Goal: Task Accomplishment & Management: Complete application form

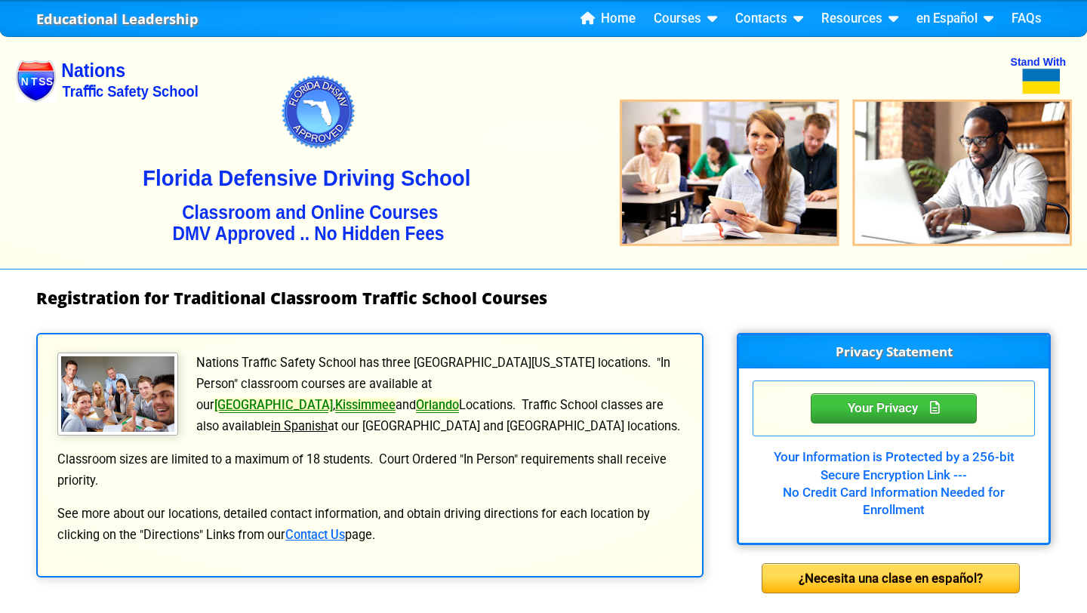
select select "{"fullName":"[US_STATE]","abbreviation":"FL","uniqueId":"1d559909-6cf0-4a4d-848…"
select select "4"
select select "2"
select select "[DATE], 4"
select select "Court Ordered (Under 25 Defensive Driver School)"
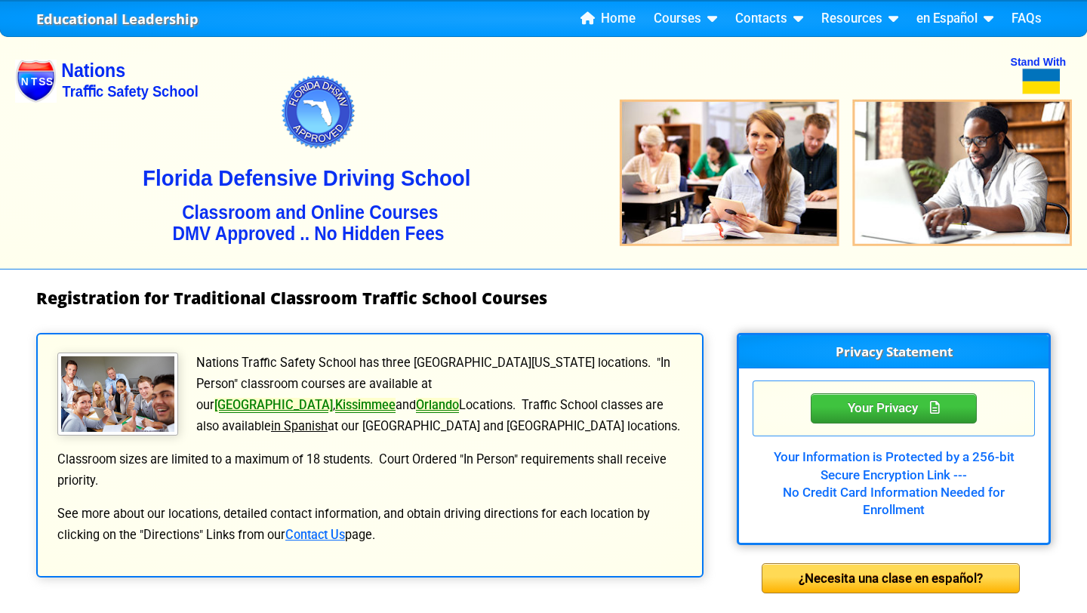
select select "{"countyName":"Orange","state":"[US_STATE]","uniqueId":"72cd9516-2a86-4b1d-9e65…"
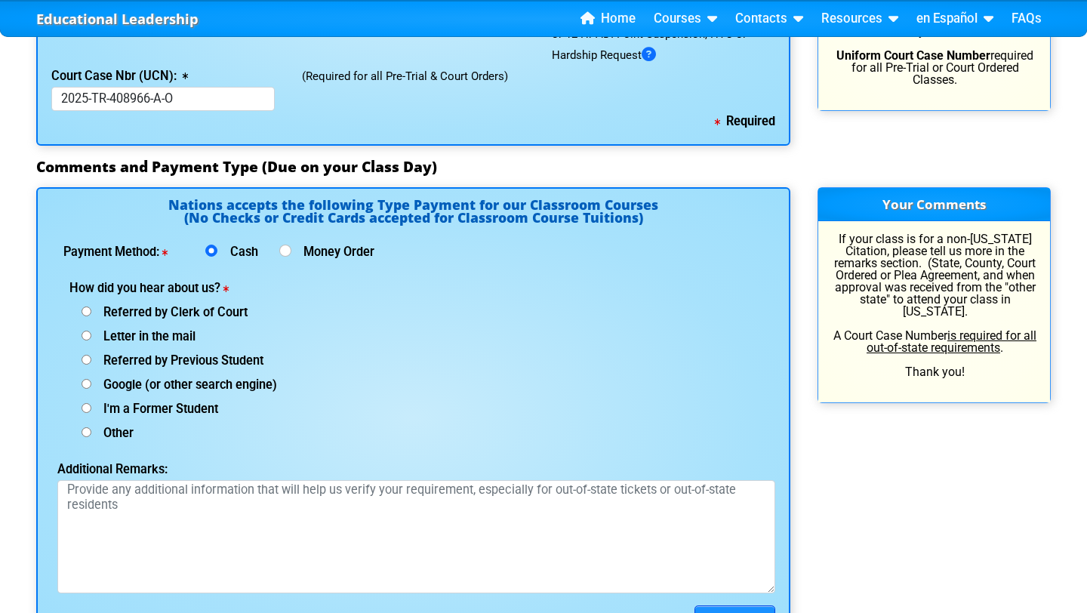
scroll to position [1848, 0]
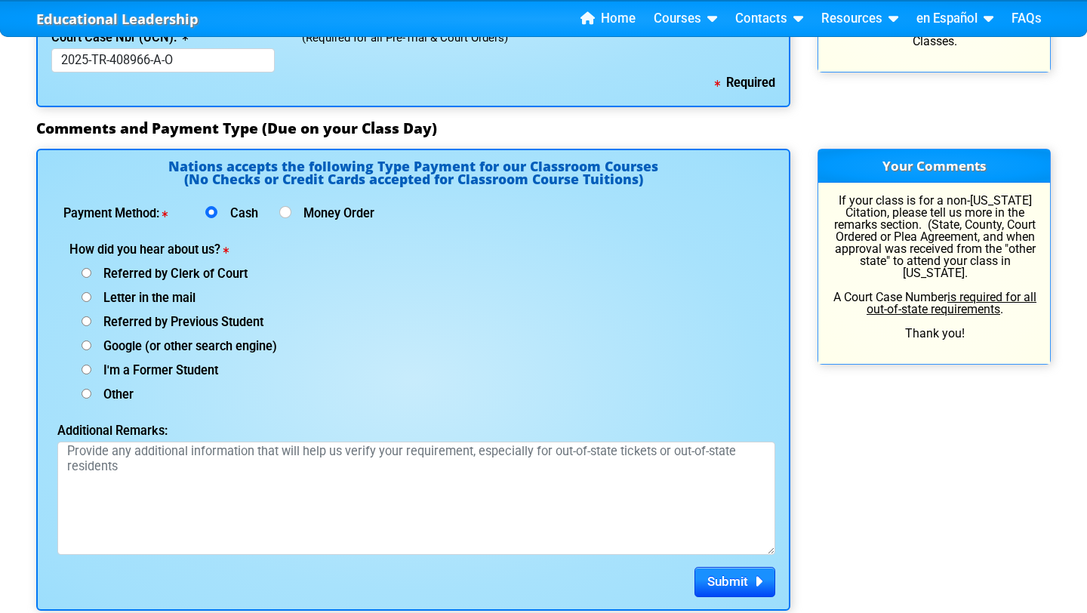
click at [100, 273] on span "Referred by Clerk of Court" at bounding box center [169, 273] width 156 height 14
click at [91, 273] on input "Referred by Clerk of Court" at bounding box center [87, 273] width 10 height 10
radio input "true"
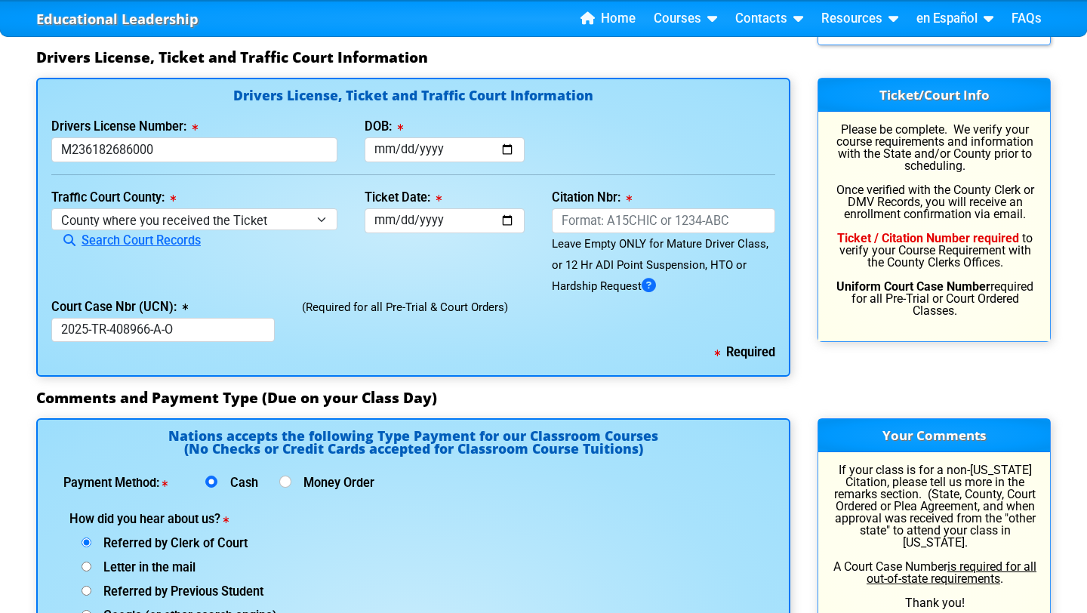
scroll to position [1573, 0]
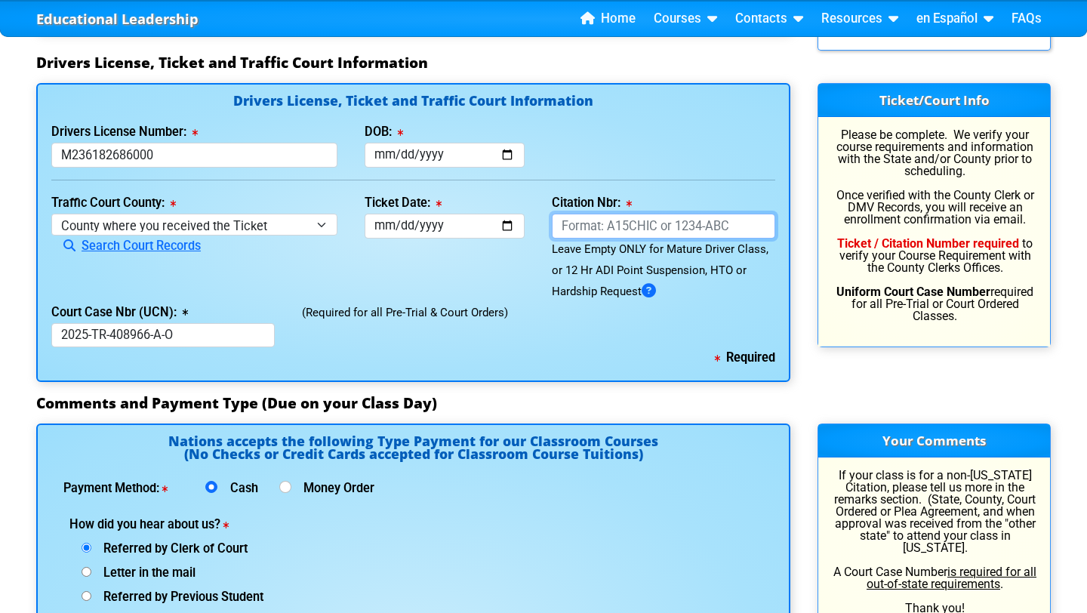
click at [623, 223] on input "Citation Nbr:" at bounding box center [663, 226] width 223 height 25
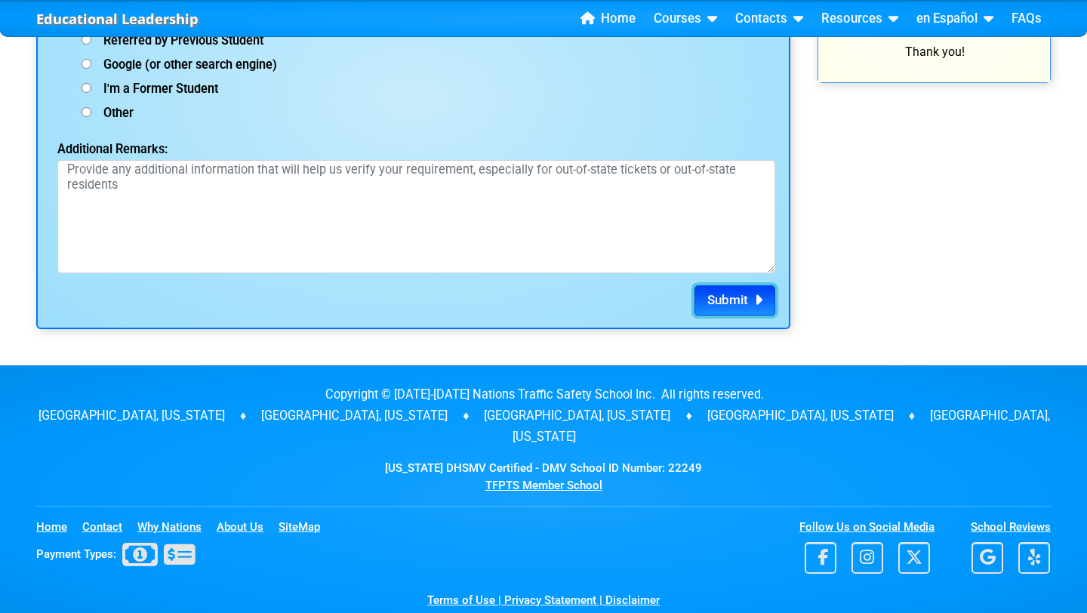
click at [724, 309] on button "Submit" at bounding box center [734, 300] width 81 height 30
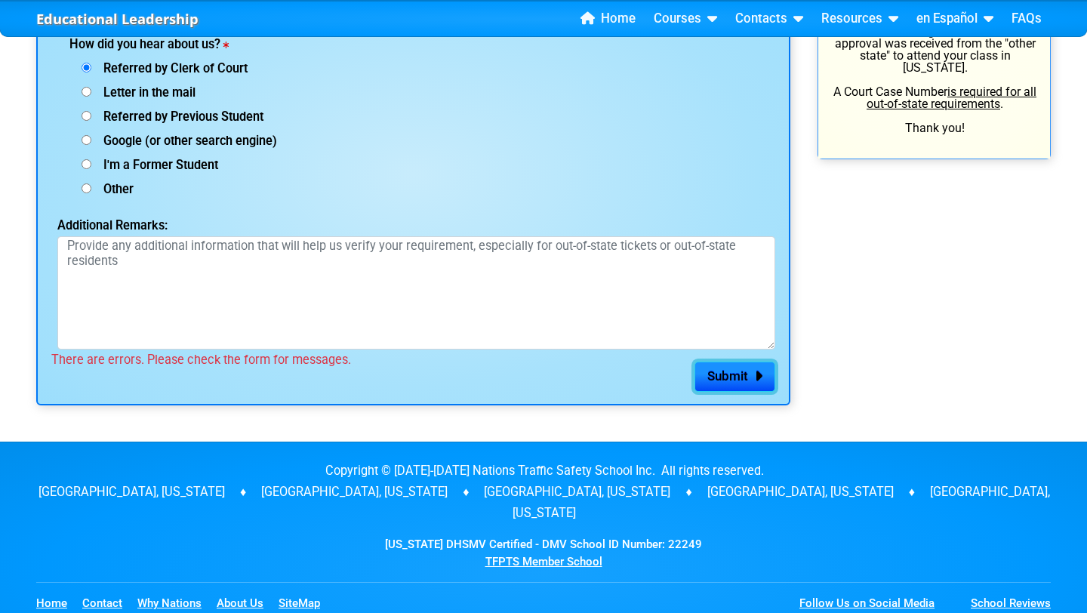
scroll to position [2056, 0]
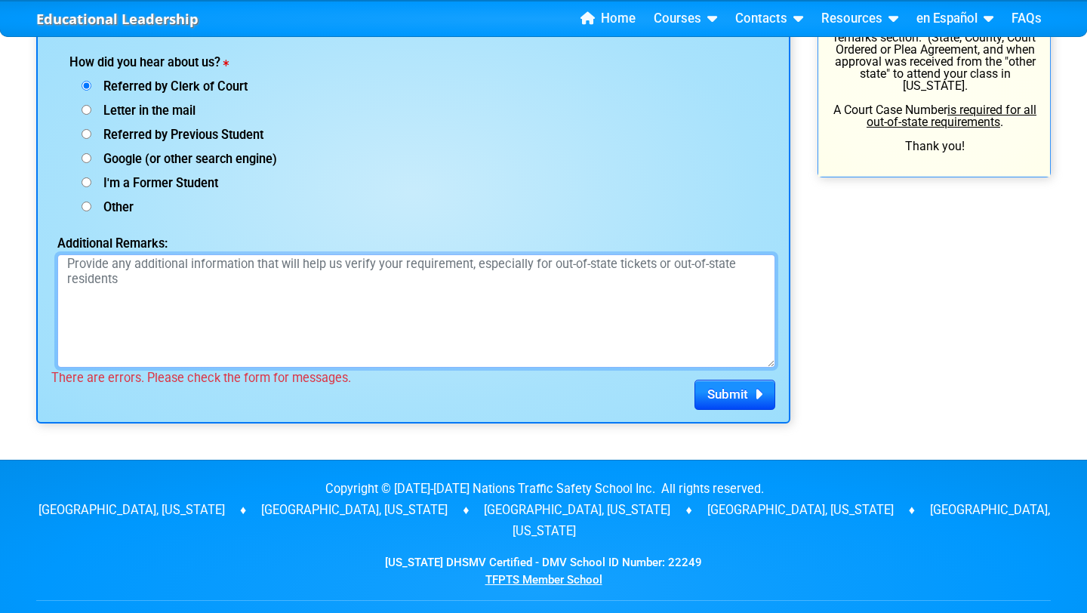
click at [184, 346] on textarea "Additional Remarks:" at bounding box center [416, 310] width 718 height 113
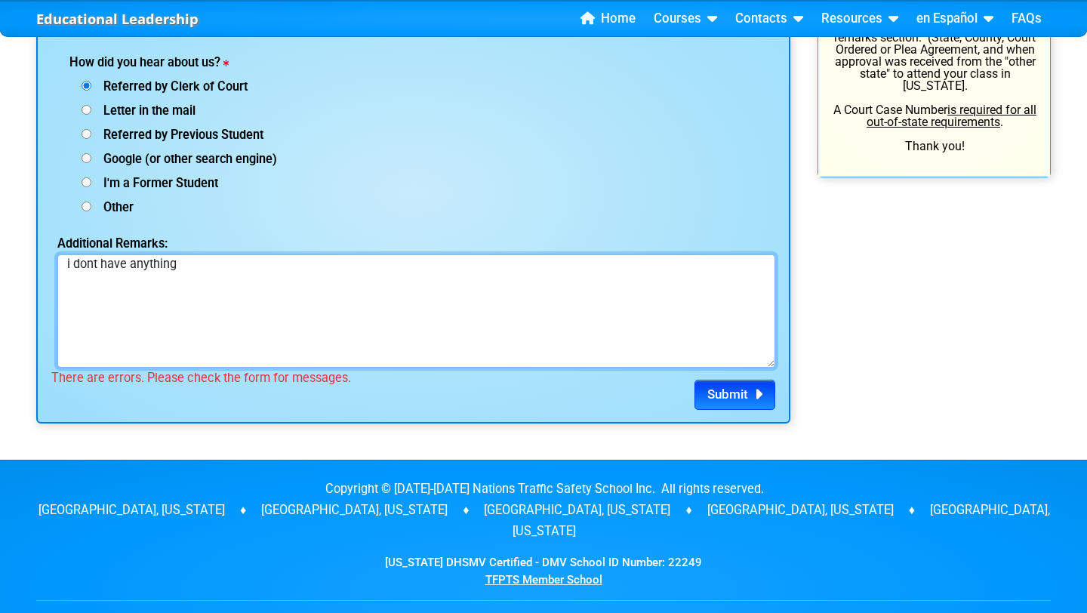
type textarea "i dont have anything"
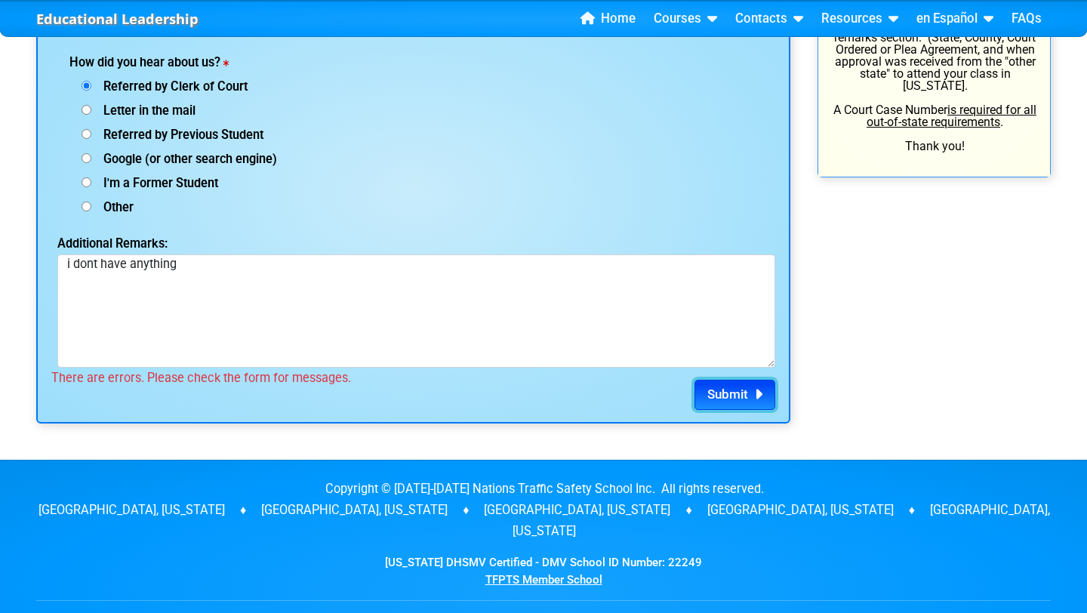
click at [724, 395] on span "Submit" at bounding box center [727, 393] width 41 height 15
click at [727, 398] on span "Submit" at bounding box center [727, 393] width 41 height 15
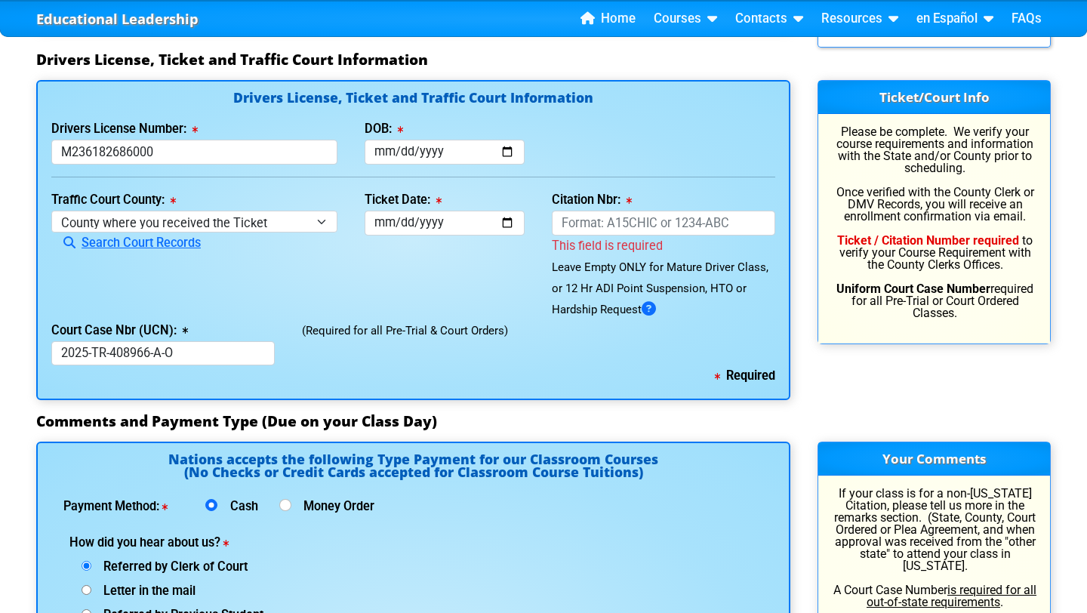
scroll to position [1572, 0]
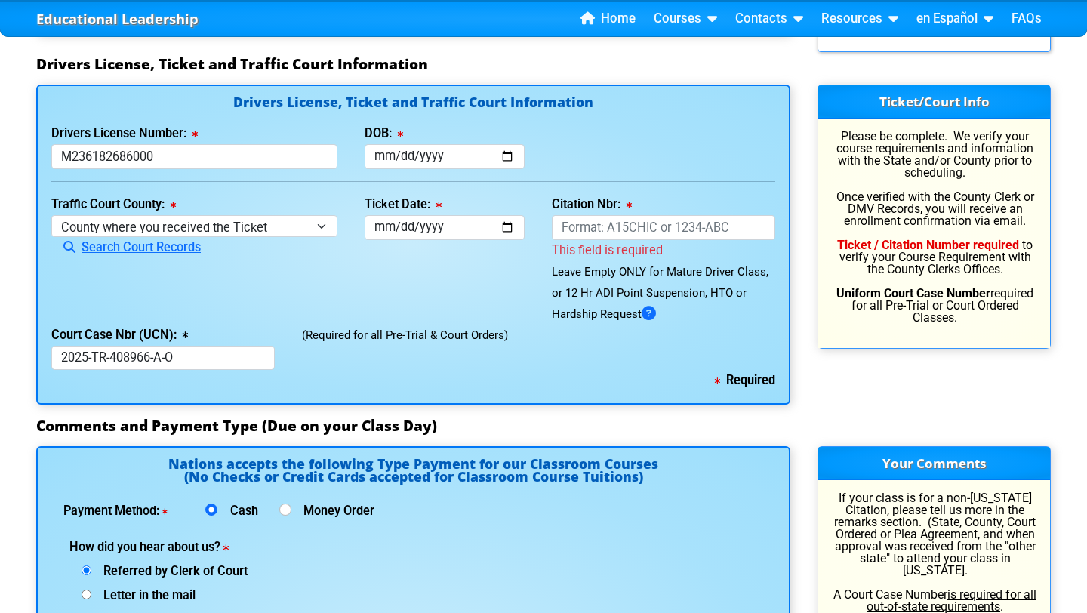
click at [586, 240] on div "This field is required" at bounding box center [663, 250] width 223 height 21
click at [581, 235] on input "Citation Nbr:" at bounding box center [663, 227] width 223 height 25
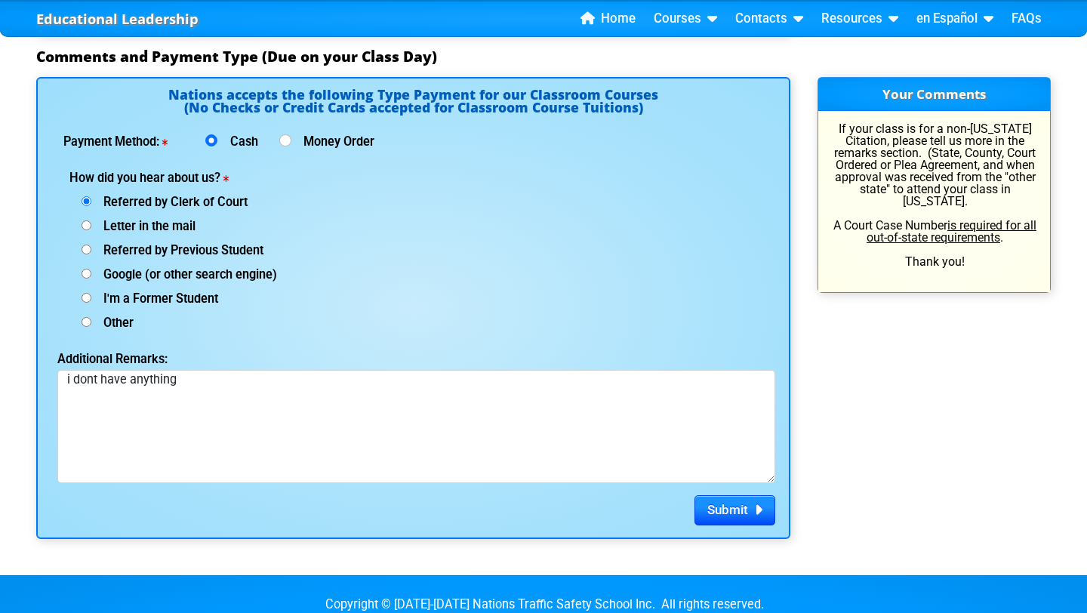
scroll to position [1939, 0]
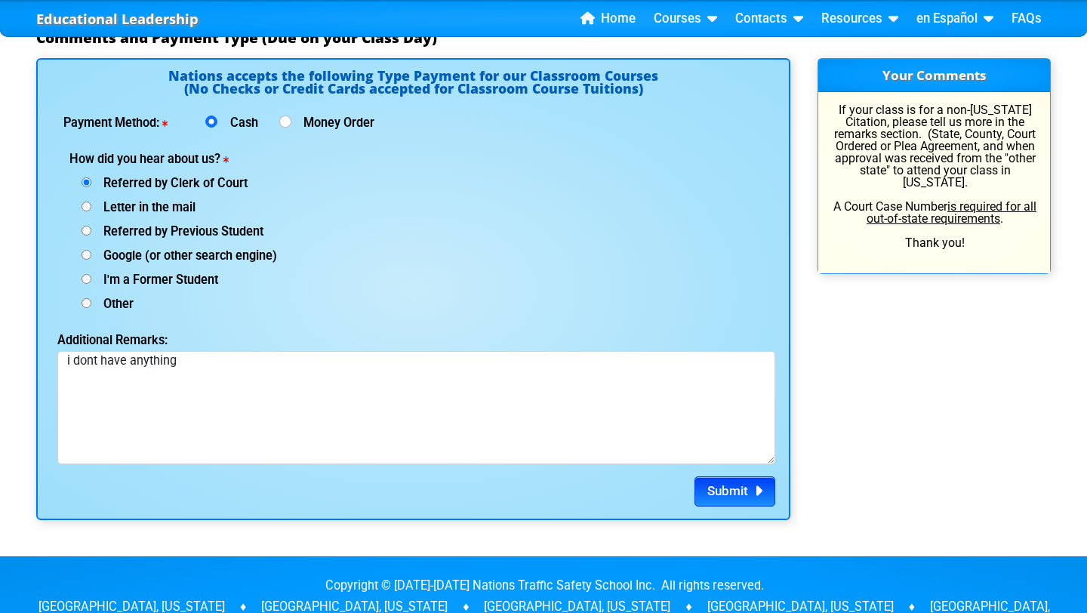
type input "AKN4LIE"
click at [725, 500] on button "Submit" at bounding box center [734, 491] width 81 height 30
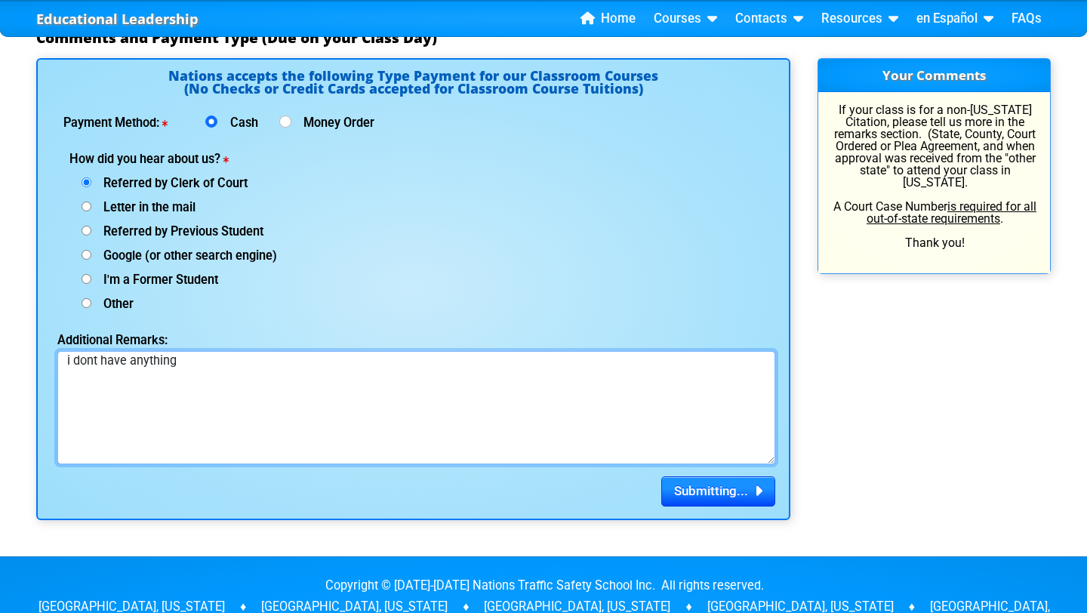
click at [93, 362] on textarea "i dont have anything" at bounding box center [416, 407] width 718 height 113
